Goal: Find specific page/section: Find specific page/section

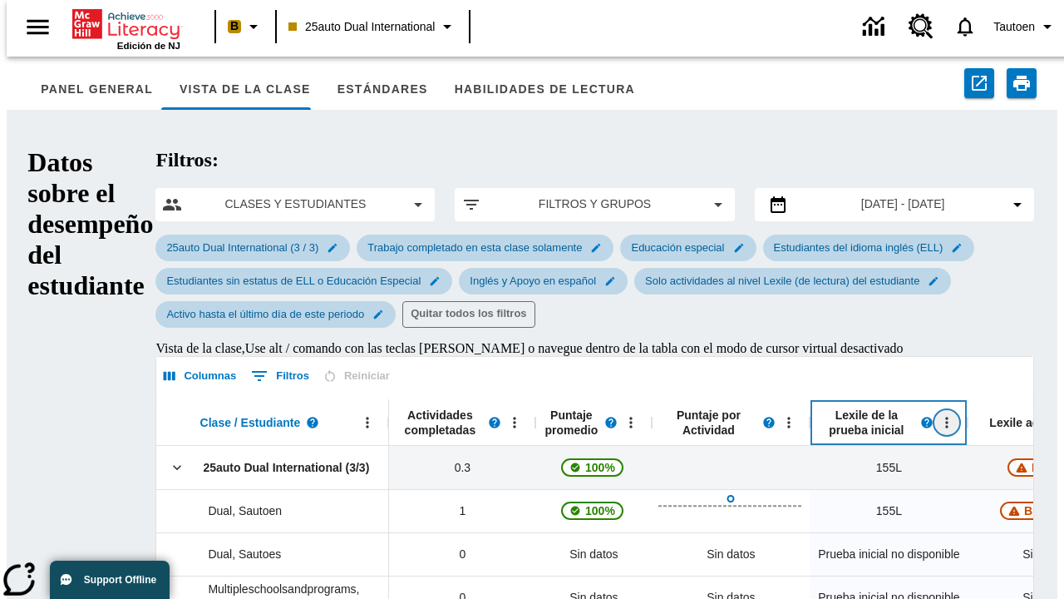
click at [946, 417] on icon "Abrir menú" at bounding box center [947, 422] width 2 height 11
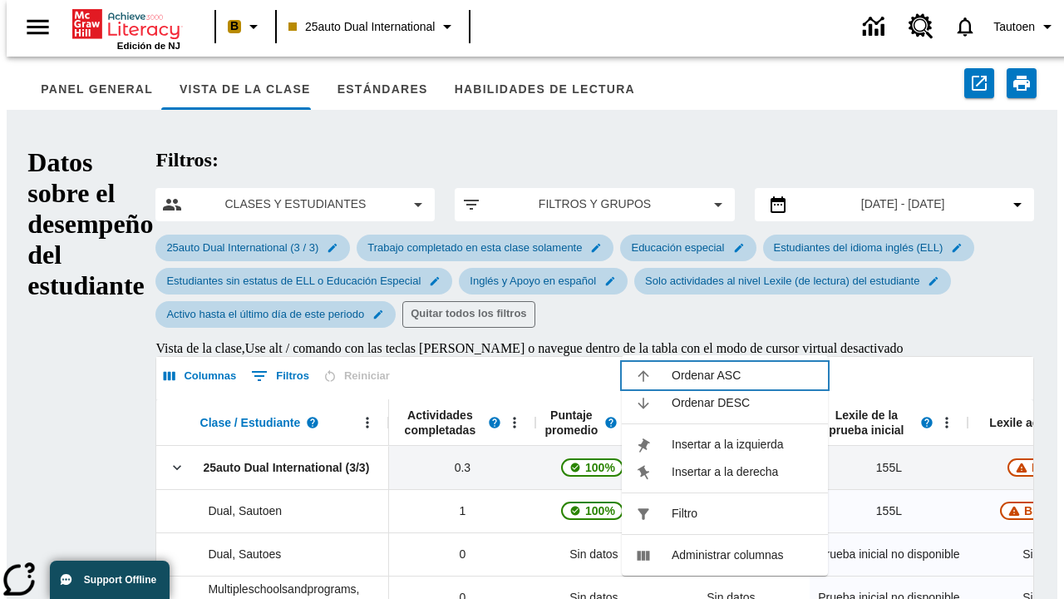
click at [743, 367] on span "Ordenar ASC" at bounding box center [743, 375] width 143 height 17
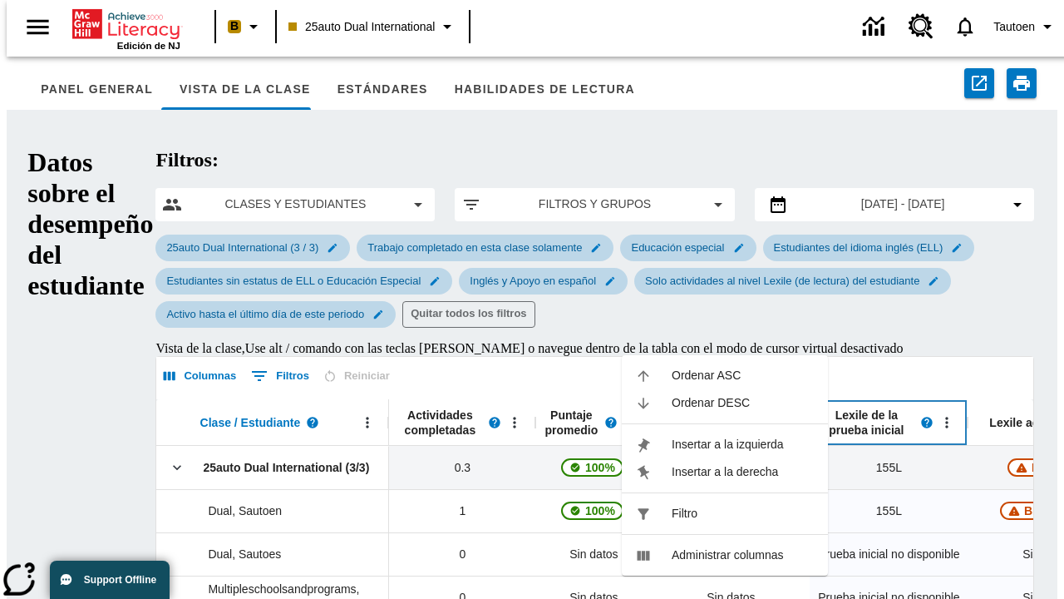
scroll to position [0, 225]
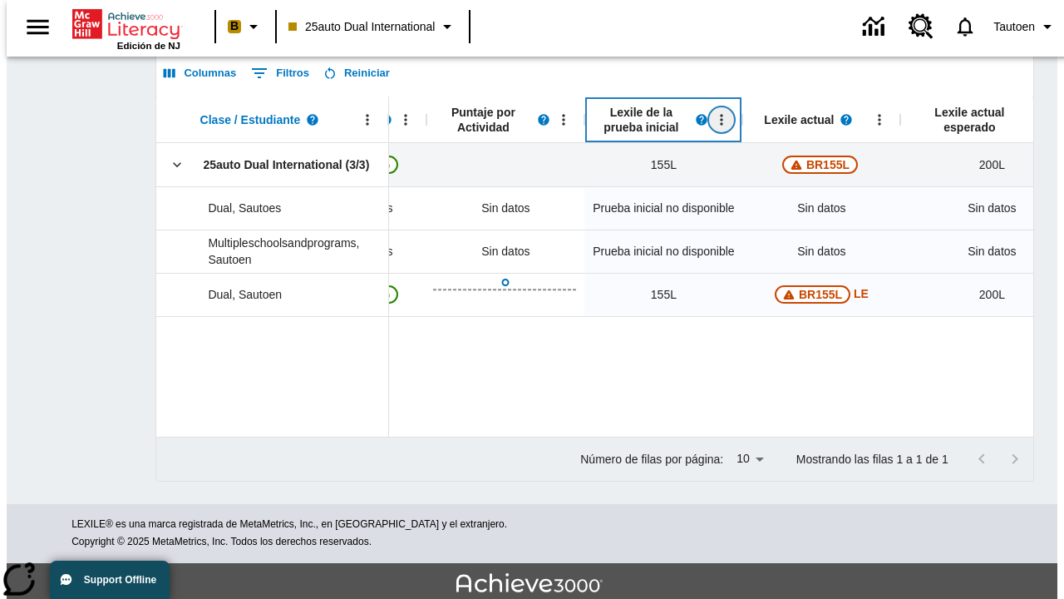
click at [723, 125] on icon "Lexile de la prueba inicial, Abrir menú," at bounding box center [722, 119] width 2 height 11
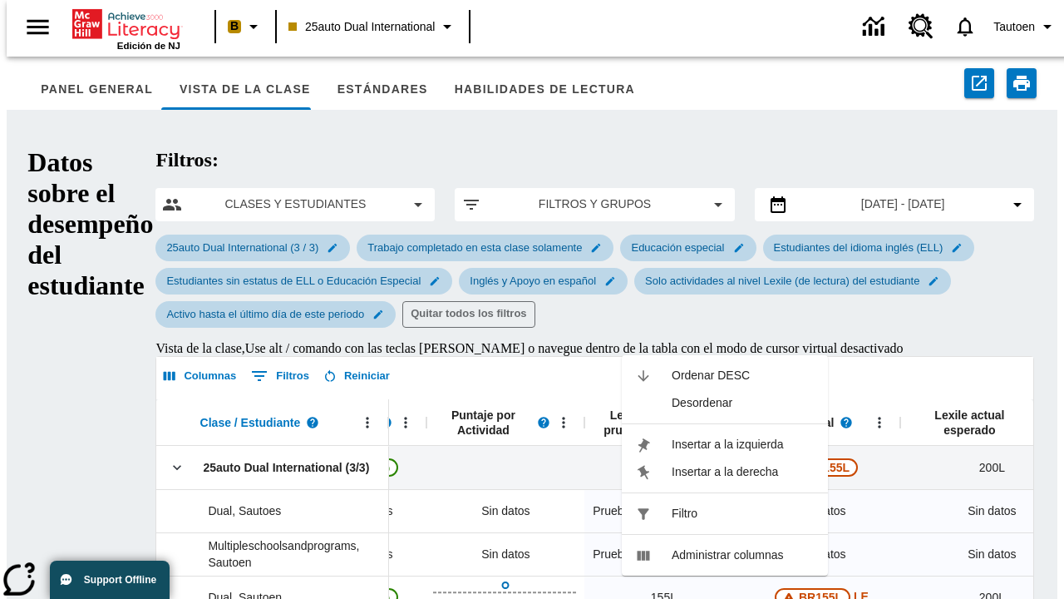
scroll to position [0, 0]
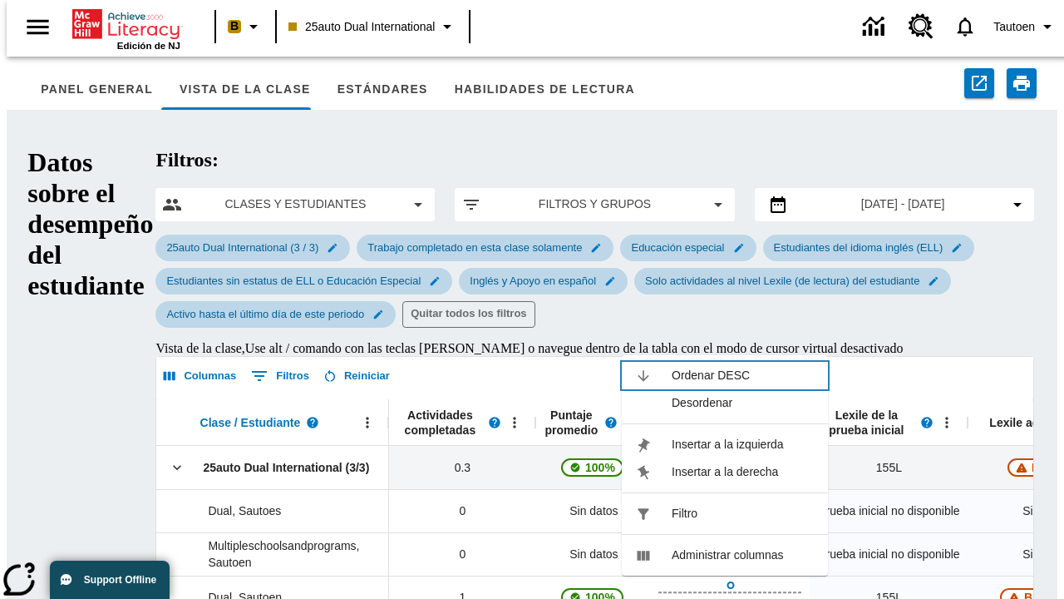
click at [743, 367] on span "Ordenar DESC" at bounding box center [743, 375] width 143 height 17
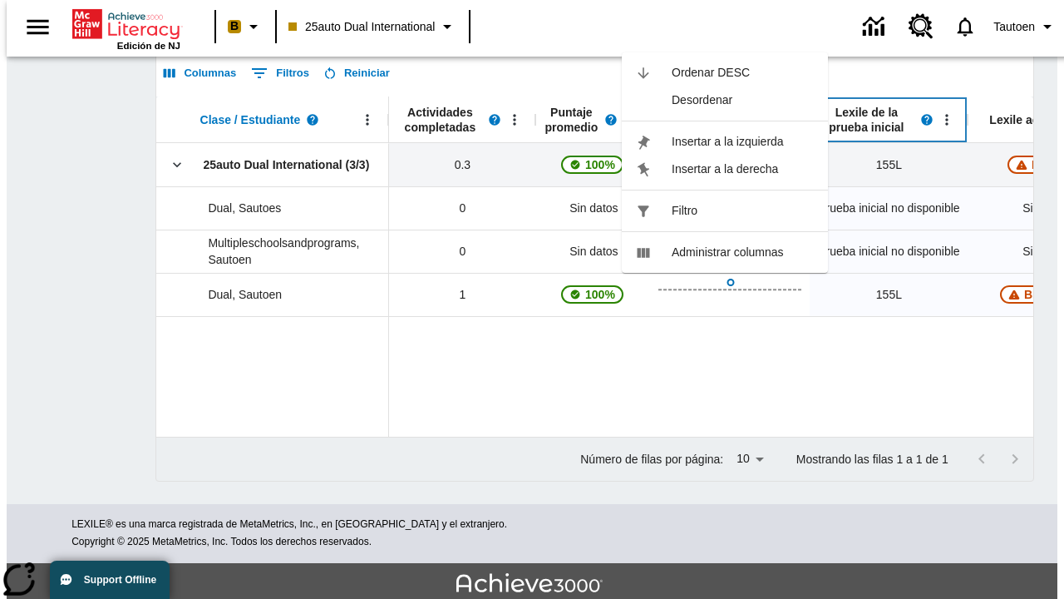
scroll to position [0, 225]
